Goal: Book appointment/travel/reservation

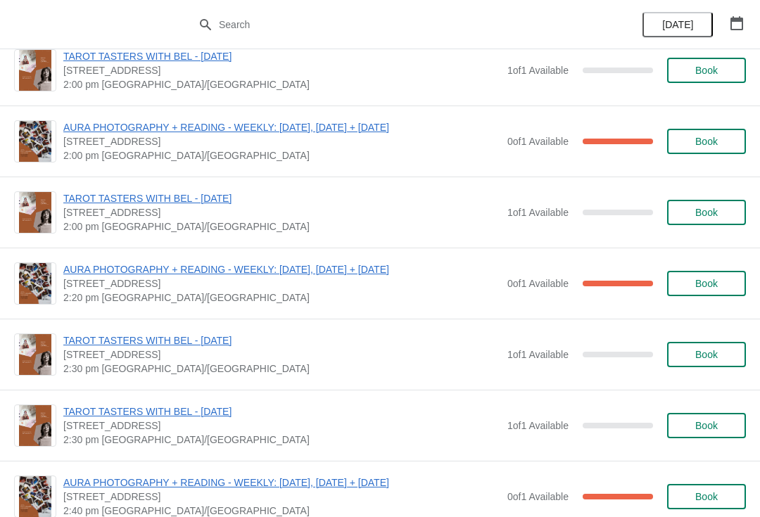
scroll to position [208, 0]
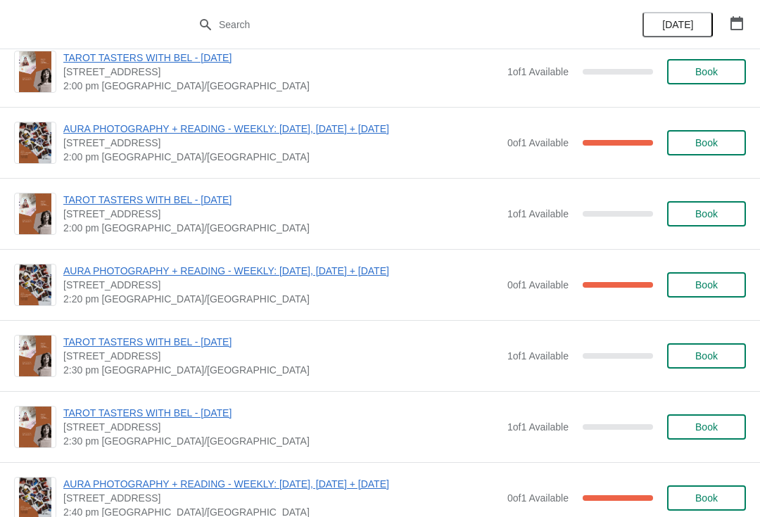
click at [729, 28] on button "button" at bounding box center [736, 23] width 25 height 25
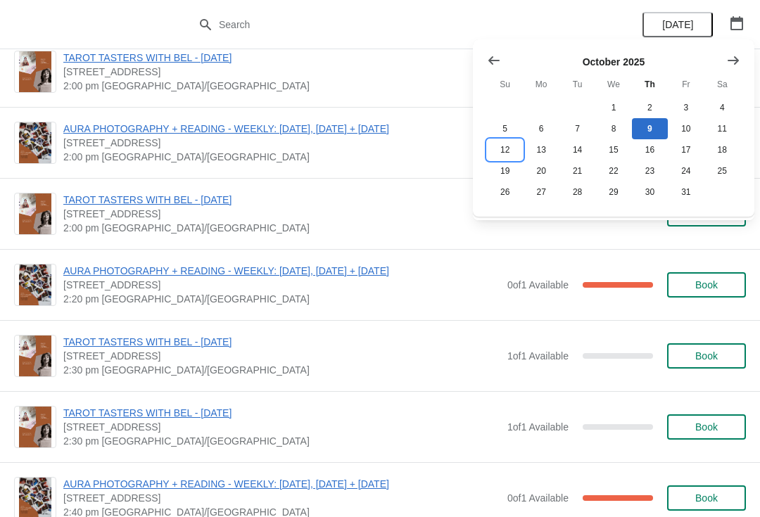
click at [510, 150] on button "12" at bounding box center [505, 149] width 36 height 21
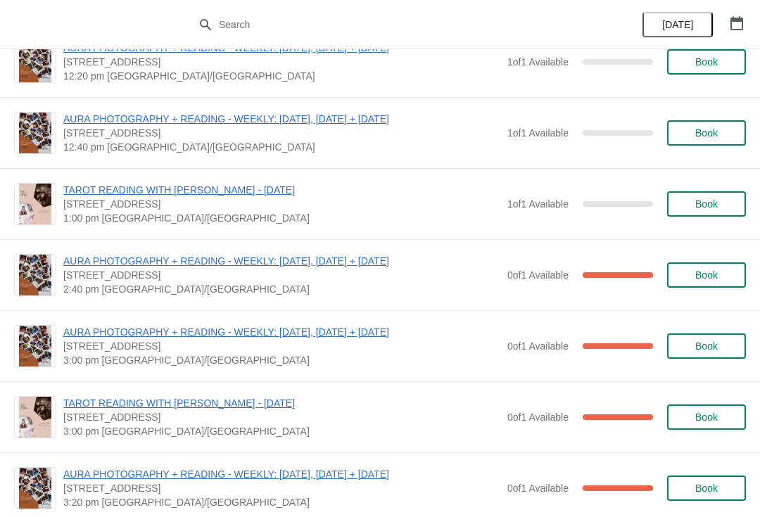
scroll to position [531, 0]
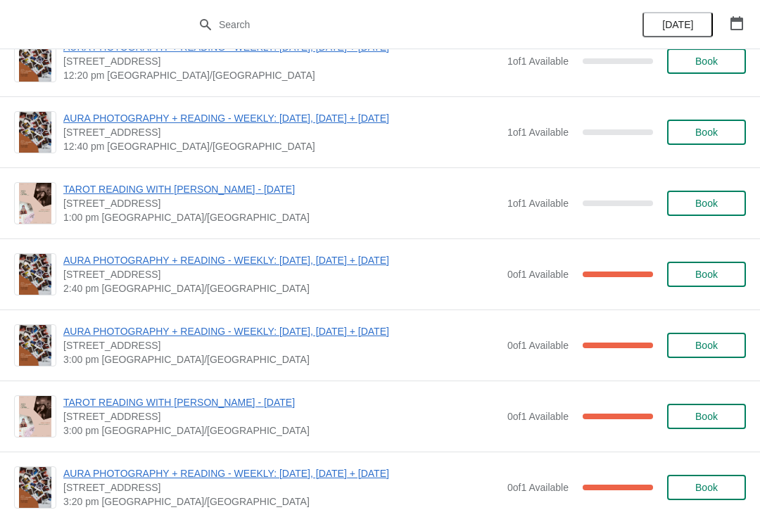
click at [711, 205] on span "Book" at bounding box center [706, 203] width 23 height 11
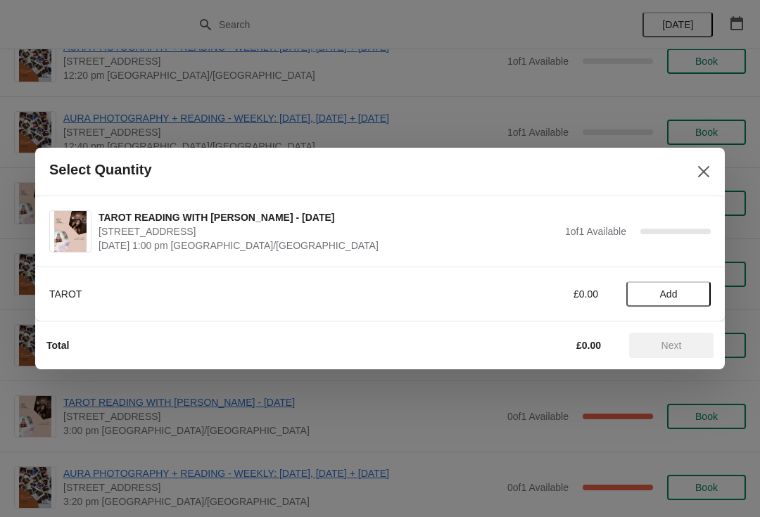
click at [678, 283] on button "Add" at bounding box center [668, 294] width 84 height 25
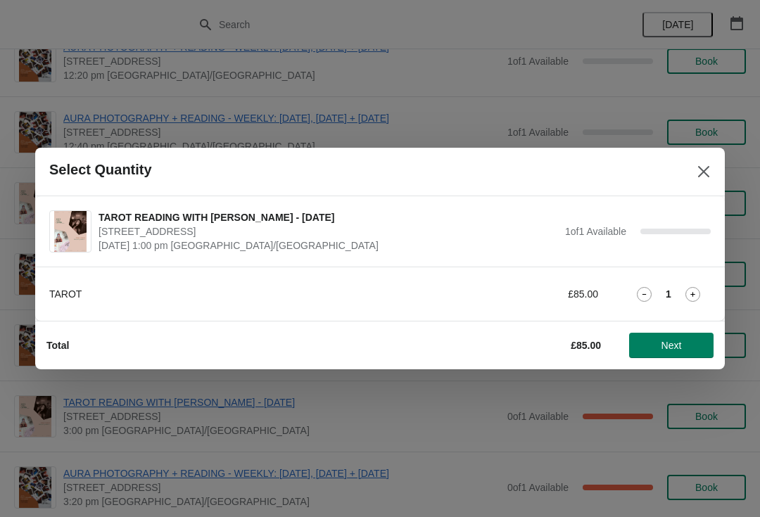
click at [680, 348] on span "Next" at bounding box center [672, 345] width 20 height 11
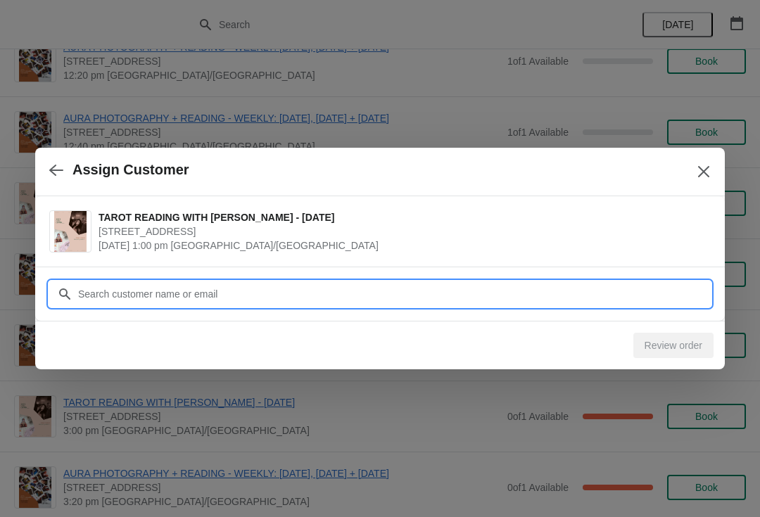
click at [161, 301] on input "Customer" at bounding box center [394, 294] width 634 height 25
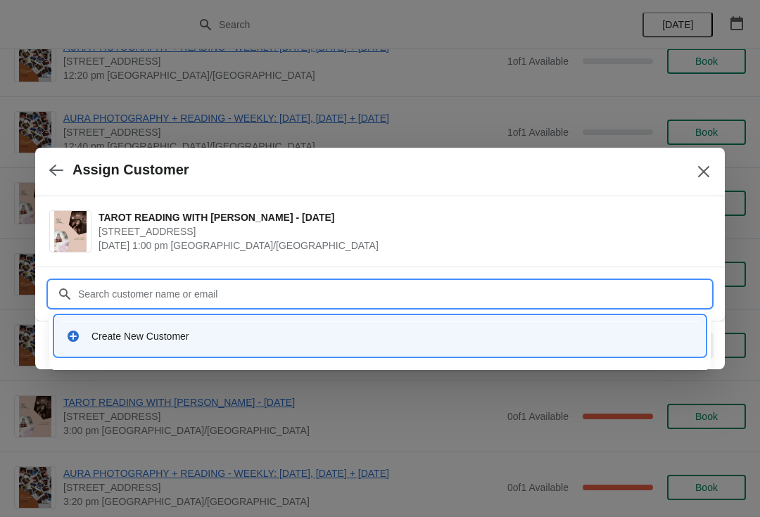
click at [178, 336] on div "Create New Customer" at bounding box center [393, 336] width 603 height 14
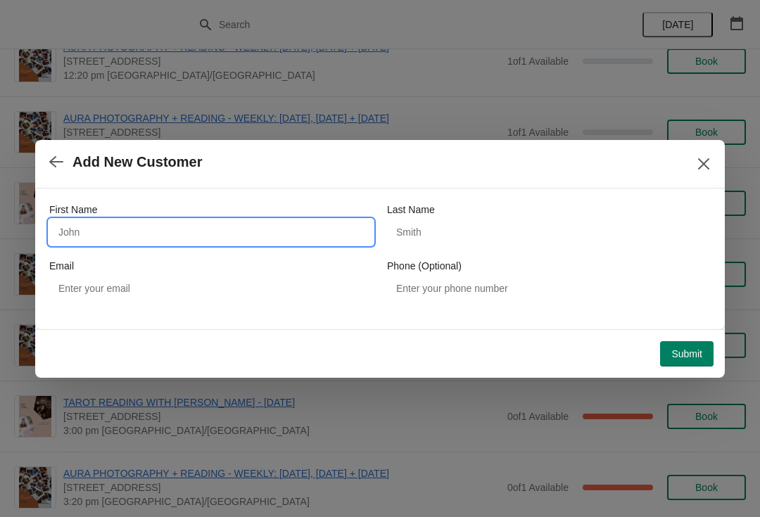
click at [80, 227] on input "First Name" at bounding box center [211, 232] width 324 height 25
type input "Rosetta"
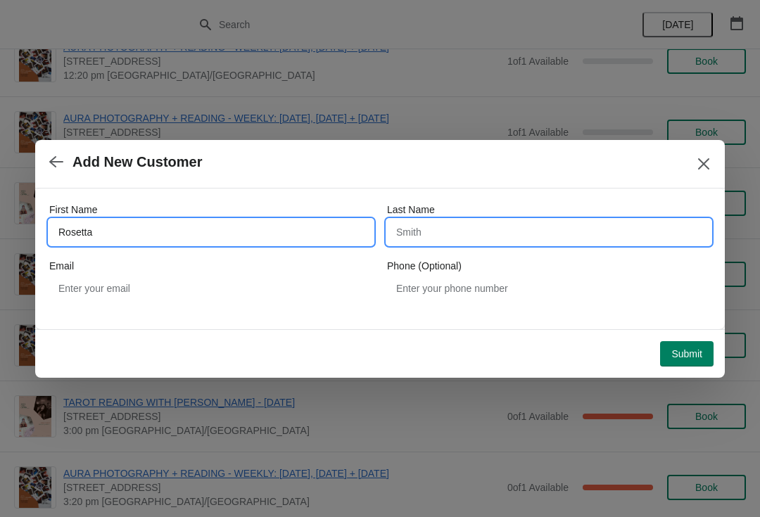
click at [419, 227] on input "Last Name" at bounding box center [549, 232] width 324 height 25
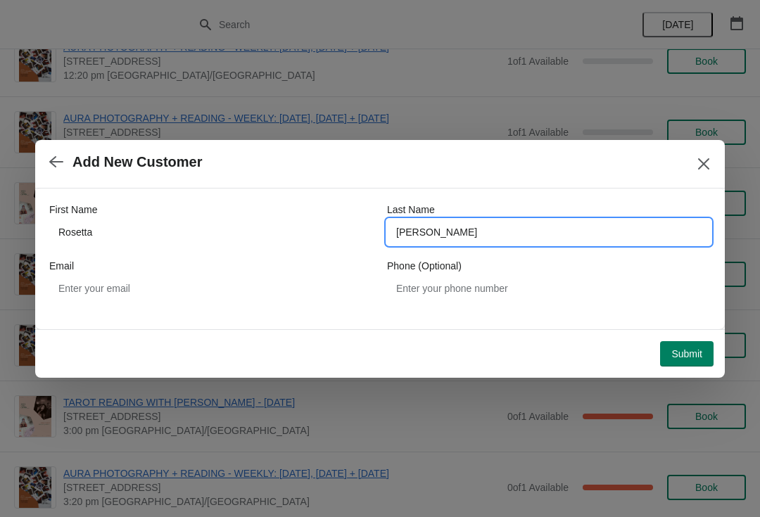
type input "[PERSON_NAME]"
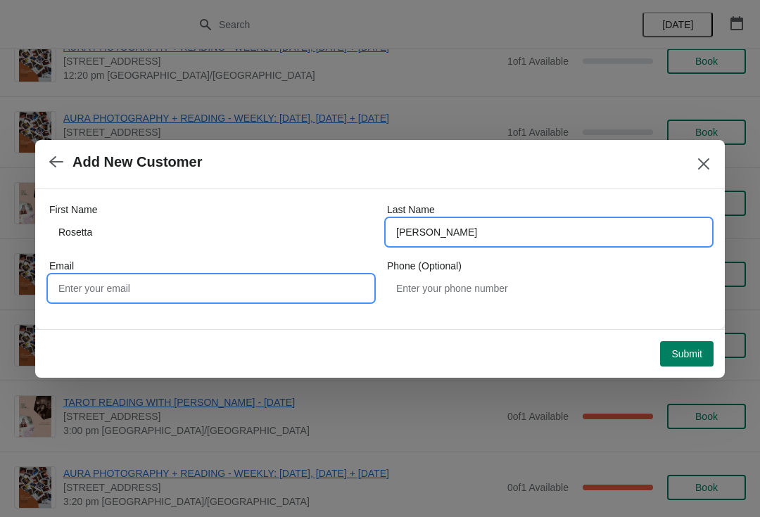
click at [88, 289] on input "Email" at bounding box center [211, 288] width 324 height 25
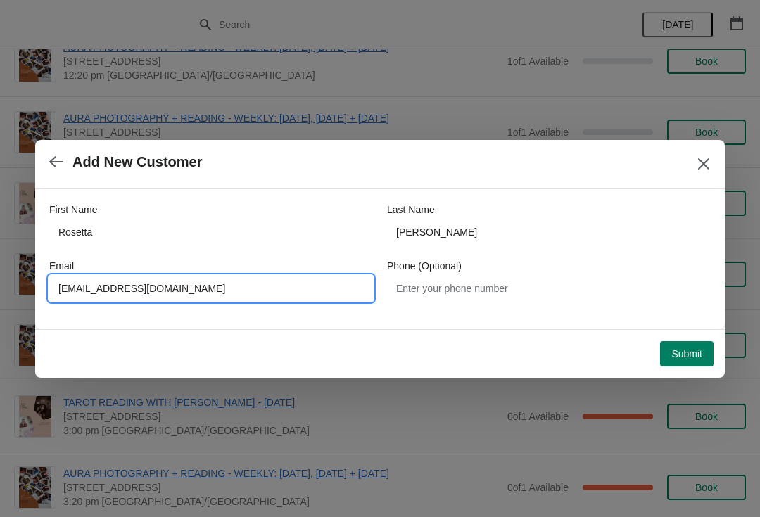
type input "[EMAIL_ADDRESS][DOMAIN_NAME]"
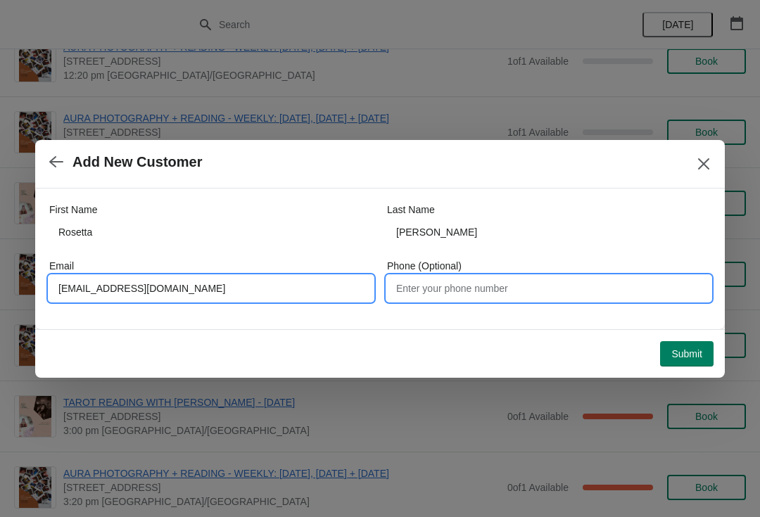
click at [430, 294] on input "Phone (Optional)" at bounding box center [549, 288] width 324 height 25
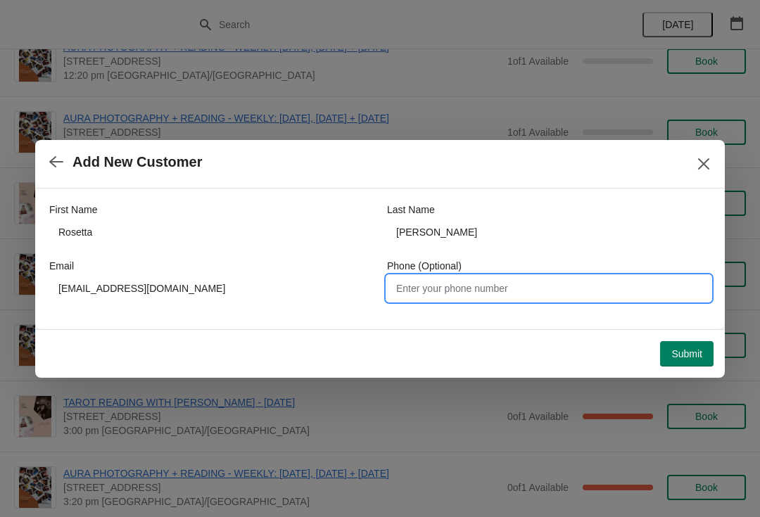
click at [688, 358] on span "Submit" at bounding box center [687, 353] width 31 height 11
